Goal: Task Accomplishment & Management: Manage account settings

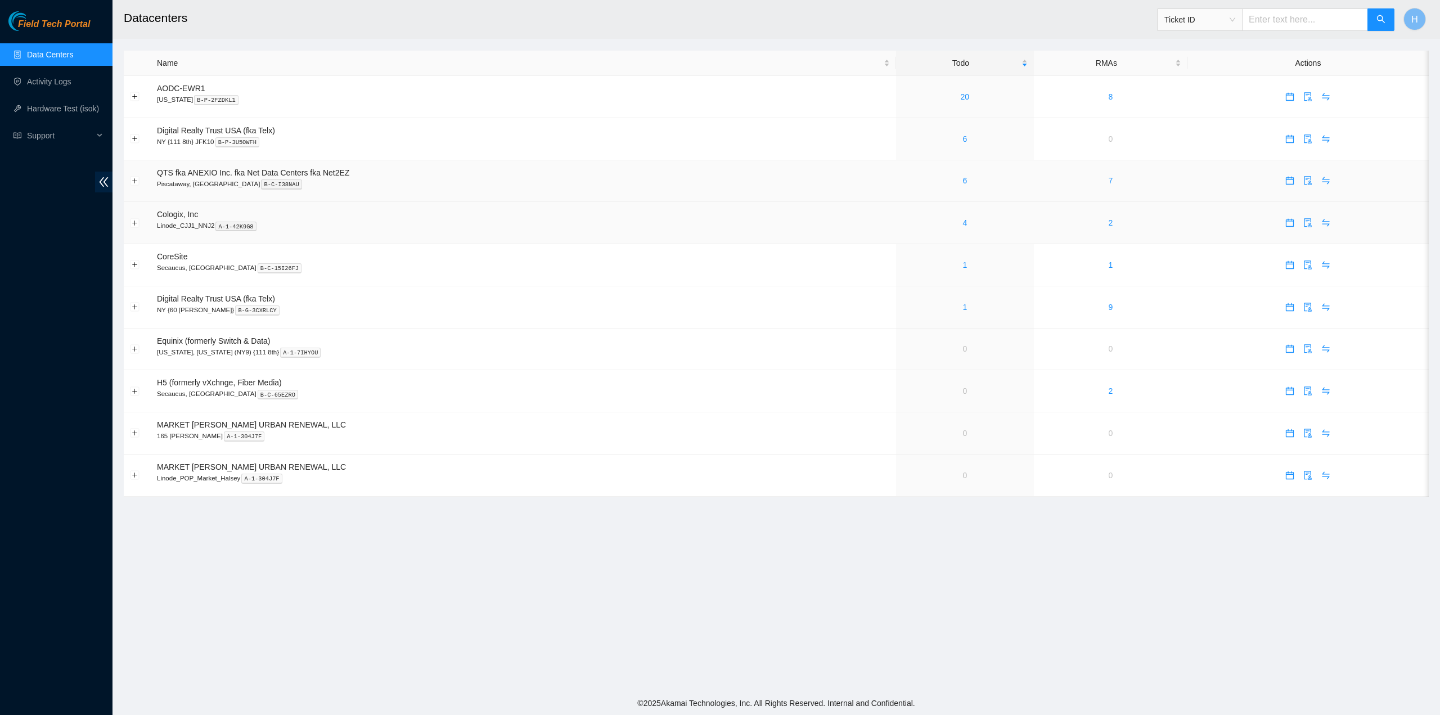
click at [1003, 223] on div "4" at bounding box center [964, 223] width 125 height 12
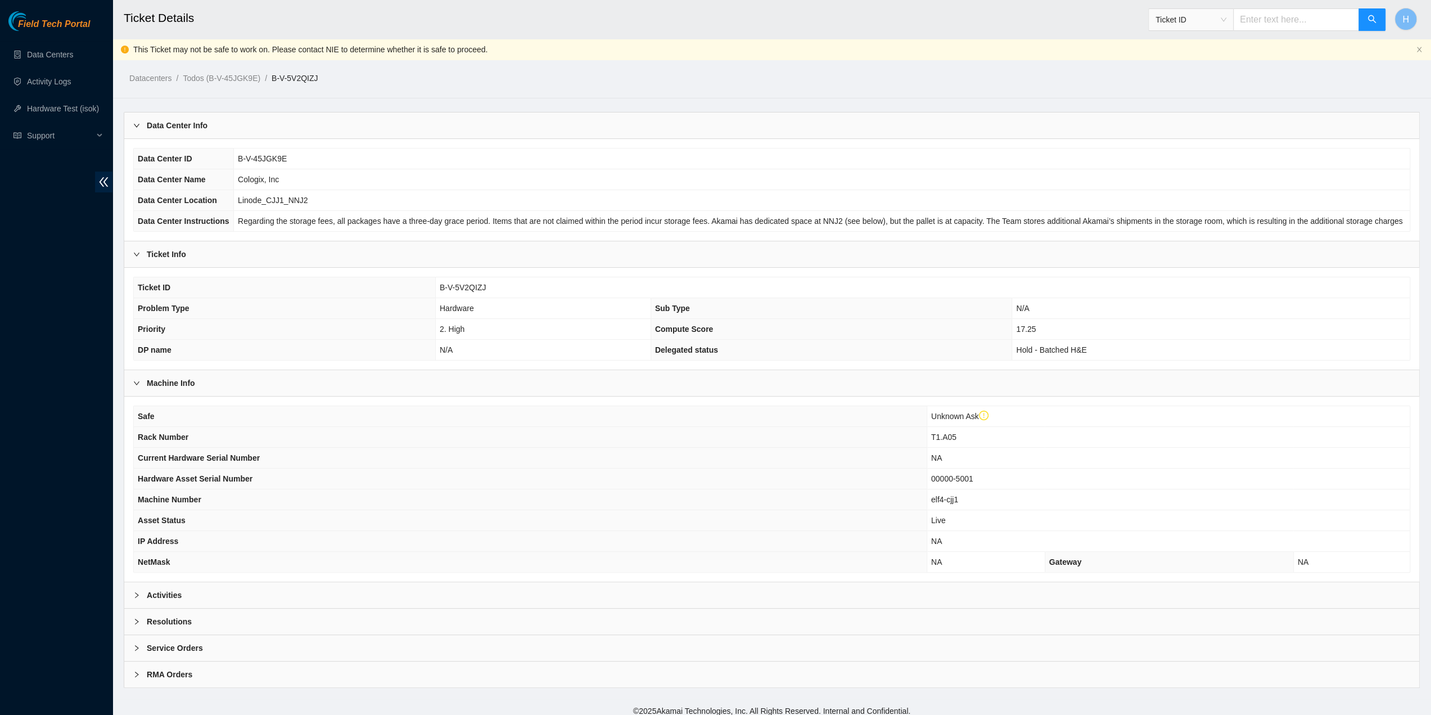
click at [366, 584] on div "Activities" at bounding box center [771, 595] width 1295 height 26
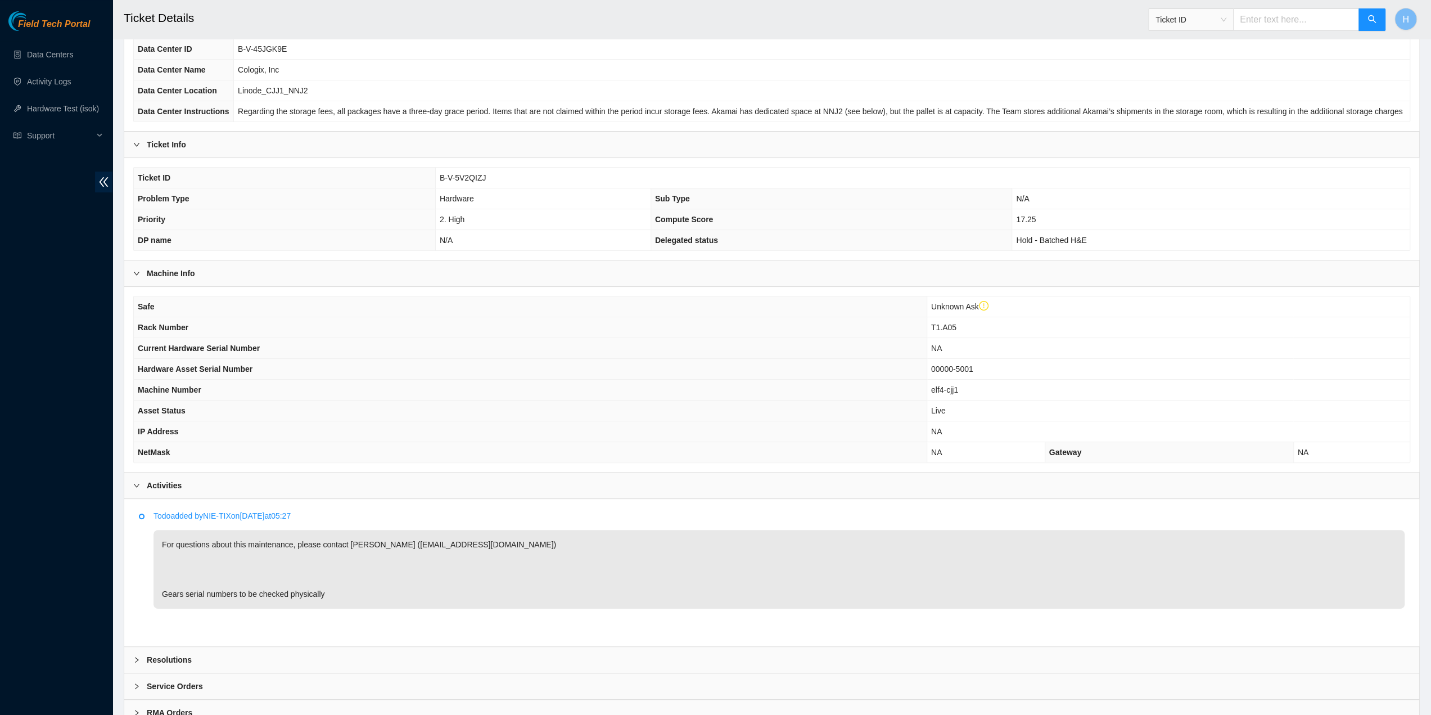
scroll to position [112, 0]
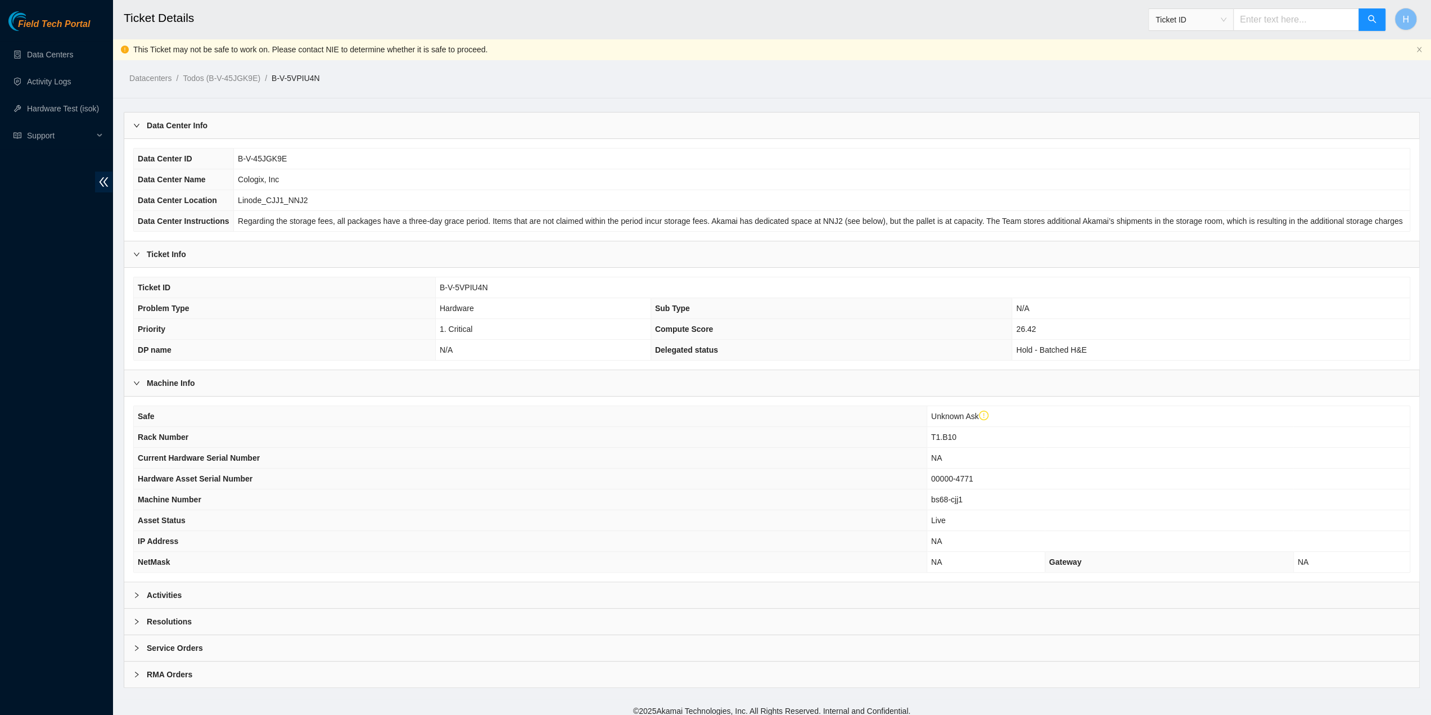
click at [349, 582] on div "Activities" at bounding box center [771, 595] width 1295 height 26
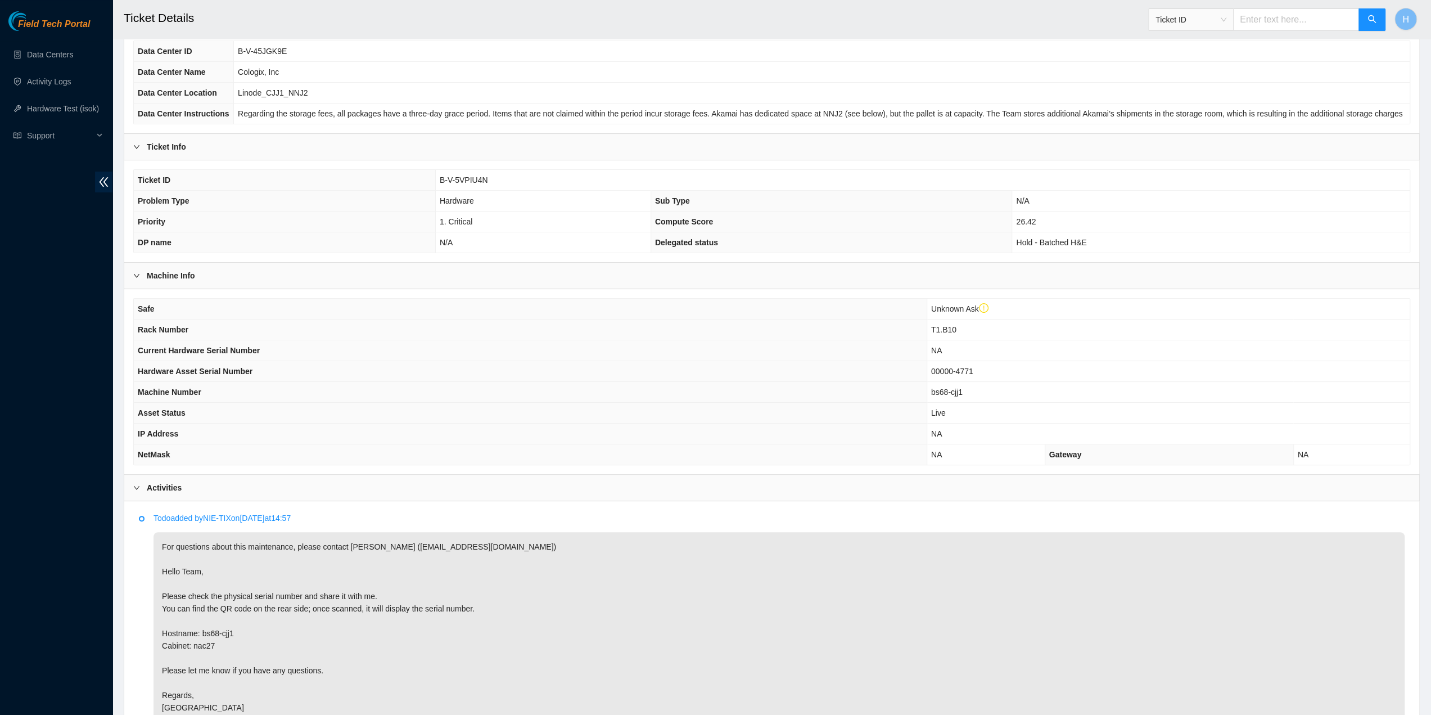
scroll to position [112, 0]
